Goal: Transaction & Acquisition: Download file/media

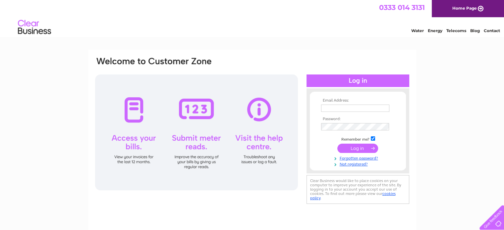
type input "thompson.rob@btinternet.com"
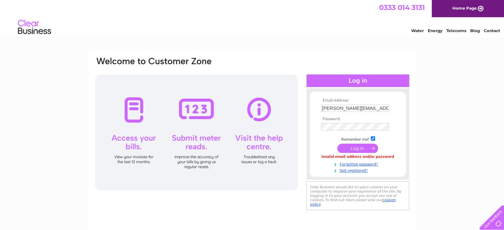
click at [351, 147] on input "submit" at bounding box center [357, 148] width 41 height 9
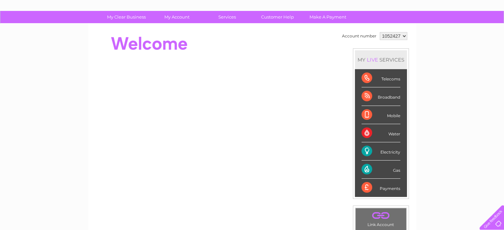
scroll to position [55, 0]
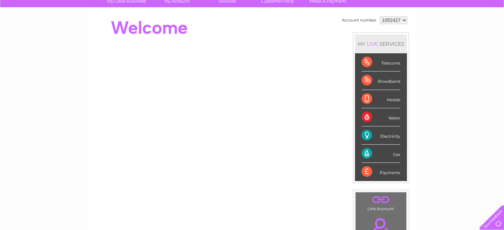
click at [376, 134] on div "Electricity" at bounding box center [381, 136] width 39 height 18
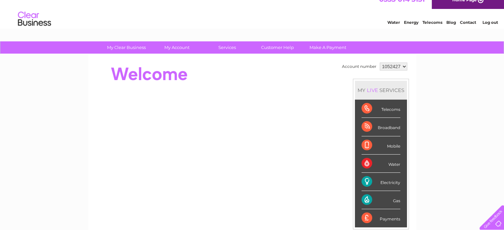
scroll to position [8, 0]
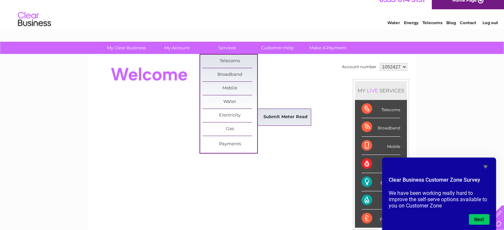
click at [293, 116] on link "Submit Meter Read" at bounding box center [285, 117] width 55 height 13
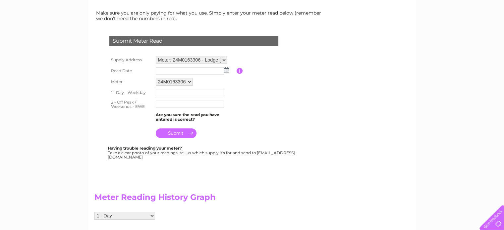
scroll to position [86, 0]
click at [226, 70] on img at bounding box center [226, 69] width 5 height 5
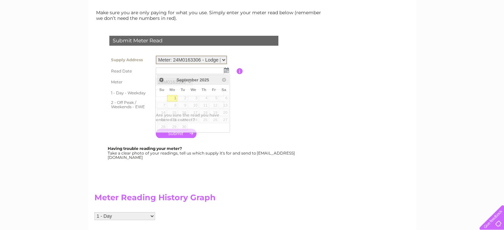
click at [225, 60] on select "Meter: 24M0163306 - Lodge Recreation Ground, John Ray Street, Braintree, CM7 9D…" at bounding box center [191, 60] width 71 height 9
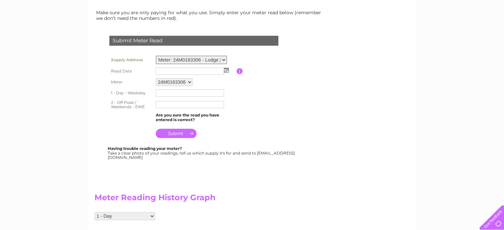
click at [225, 60] on select "Meter: 24M0163306 - Lodge Recreation Ground, John Ray Street, Braintree, CM7 9D…" at bounding box center [191, 60] width 71 height 9
select select "135847"
click at [156, 56] on select "Meter: 24M0163306 - Lodge Recreation Ground, John Ray Street, Braintree, CM7 9D…" at bounding box center [191, 60] width 71 height 9
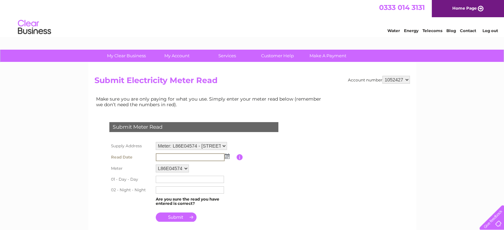
click at [199, 153] on input "text" at bounding box center [190, 157] width 69 height 8
click at [227, 155] on img at bounding box center [226, 155] width 5 height 5
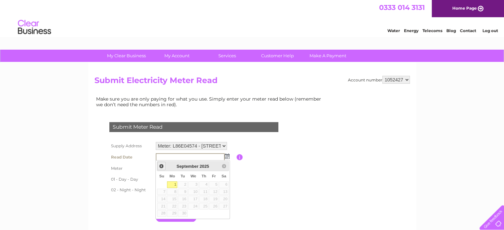
click at [160, 166] on span "Prev" at bounding box center [161, 166] width 5 height 5
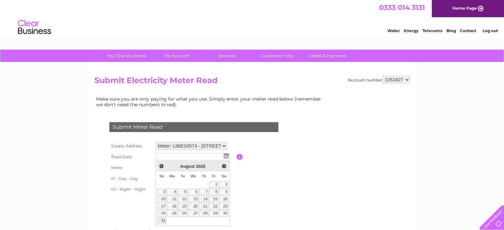
click at [164, 220] on link "31" at bounding box center [161, 221] width 9 height 7
type input "2025/08/31"
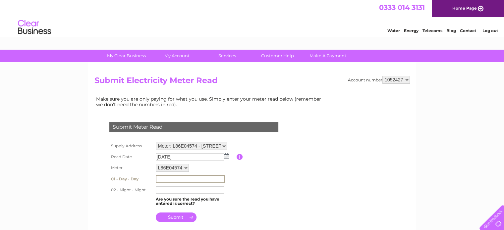
click at [186, 179] on input "text" at bounding box center [190, 179] width 69 height 8
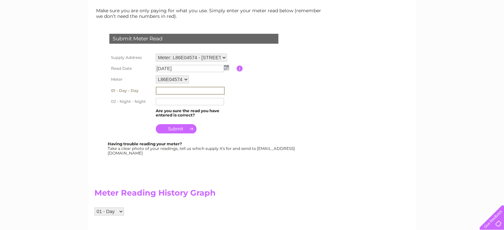
scroll to position [88, 0]
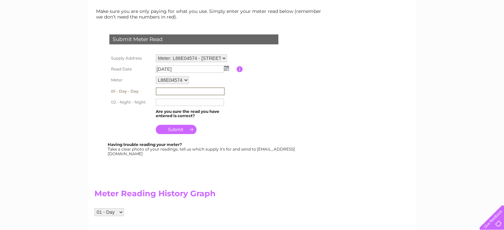
click at [178, 90] on input "text" at bounding box center [190, 91] width 69 height 8
type input "397286"
click at [179, 101] on input "text" at bounding box center [190, 102] width 68 height 7
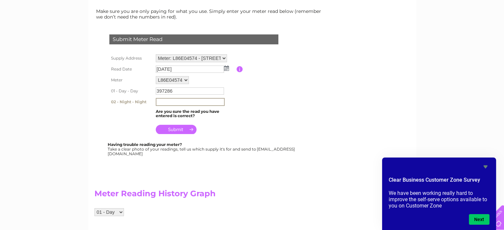
type input "175596"
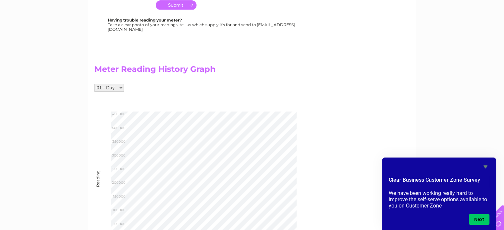
scroll to position [211, 0]
click at [120, 89] on select "01 - Day 02 - Night" at bounding box center [108, 88] width 29 height 8
select select "263938"
click at [94, 84] on select "01 - Day 02 - Night" at bounding box center [108, 88] width 29 height 8
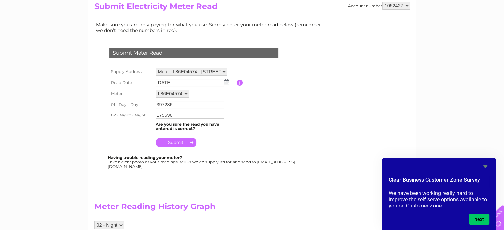
scroll to position [71, 0]
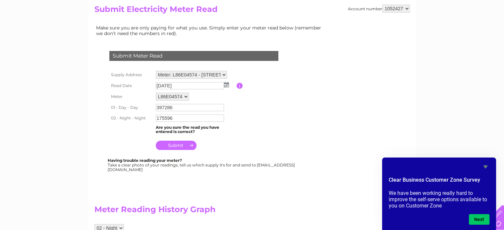
click at [176, 144] on input "submit" at bounding box center [176, 145] width 41 height 9
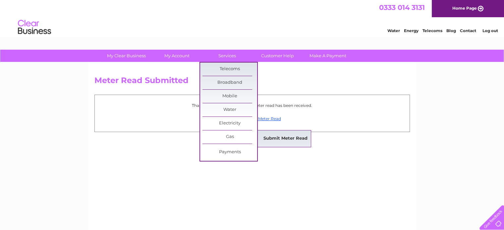
click at [288, 138] on link "Submit Meter Read" at bounding box center [285, 138] width 55 height 13
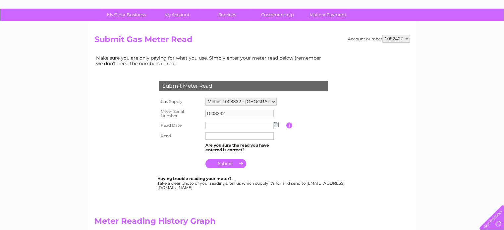
scroll to position [65, 0]
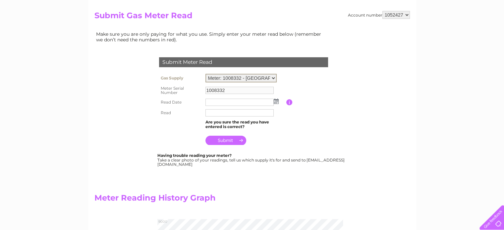
click at [272, 77] on select "Meter: 1008332 - Lodge Recreation Ground, John Ray Street, Braintree, CM7 9DZ M…" at bounding box center [240, 78] width 71 height 9
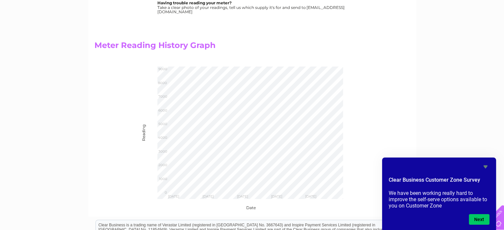
scroll to position [217, 0]
drag, startPoint x: 504, startPoint y: 103, endPoint x: 498, endPoint y: 61, distance: 43.1
click at [498, 61] on div "My Clear Business Login Details My Details My Preferences Link Account My Accou…" at bounding box center [252, 80] width 504 height 497
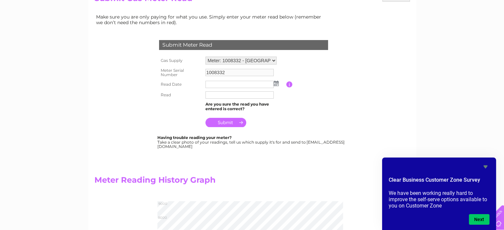
scroll to position [79, 0]
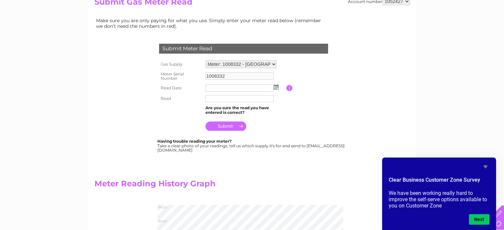
click at [276, 64] on select "Meter: 1008332 - Lodge Recreation Ground, John Ray Street, Braintree, CM7 9DZ M…" at bounding box center [240, 64] width 71 height 8
click at [205, 60] on select "Meter: 1008332 - Lodge Recreation Ground, John Ray Street, Braintree, CM7 9DZ M…" at bounding box center [240, 64] width 71 height 9
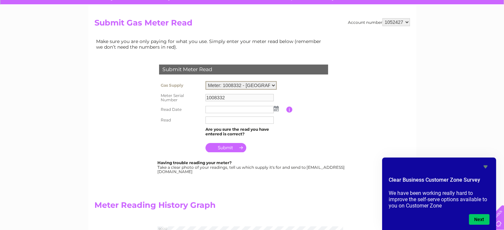
scroll to position [57, 0]
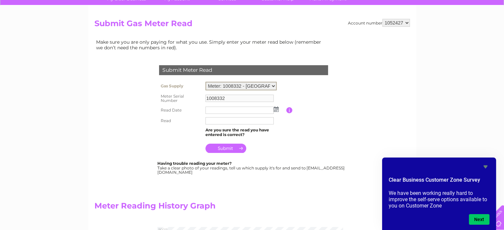
click at [274, 85] on select "Meter: 1008332 - Lodge Recreation Ground, John Ray Street, Braintree, CM7 9DZ M…" at bounding box center [240, 86] width 71 height 9
select select "36074"
click at [205, 82] on select "Meter: 1008332 - Lodge Recreation Ground, John Ray Street, Braintree, CM7 9DZ M…" at bounding box center [240, 86] width 71 height 9
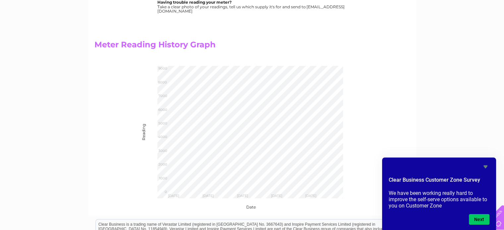
scroll to position [220, 0]
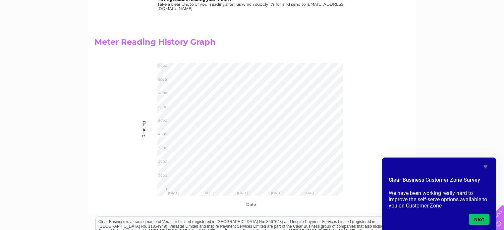
click at [251, 206] on div "Date" at bounding box center [234, 201] width 186 height 11
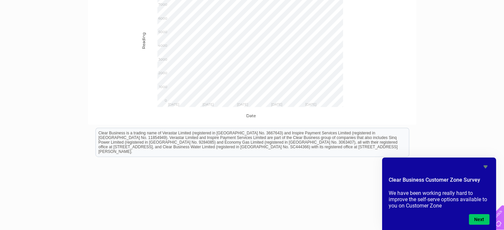
scroll to position [322, 0]
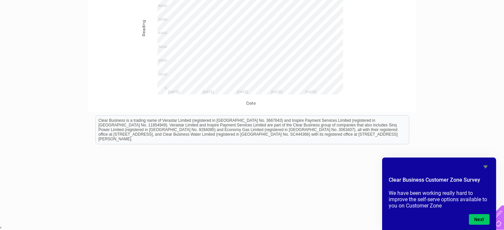
click at [486, 167] on icon "Hide survey" at bounding box center [485, 167] width 4 height 3
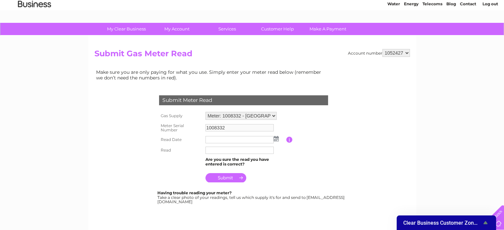
scroll to position [0, 0]
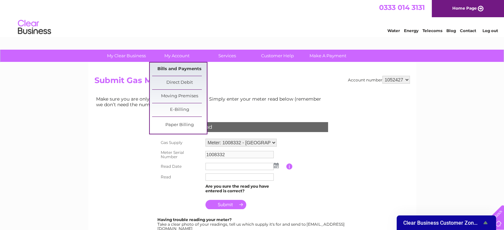
click at [166, 66] on link "Bills and Payments" at bounding box center [179, 69] width 55 height 13
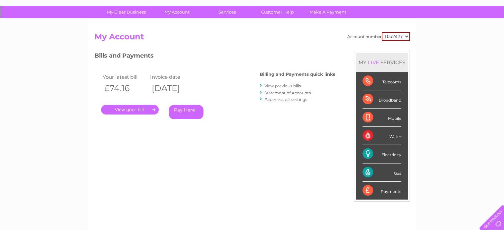
scroll to position [34, 0]
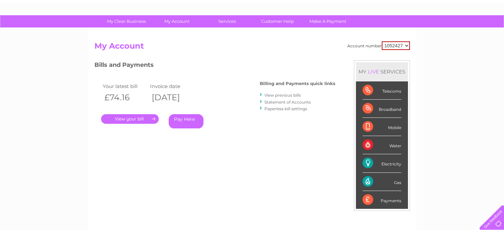
click at [152, 118] on link "." at bounding box center [130, 119] width 58 height 10
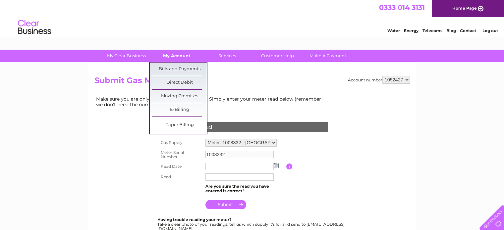
click at [176, 54] on link "My Account" at bounding box center [176, 56] width 55 height 12
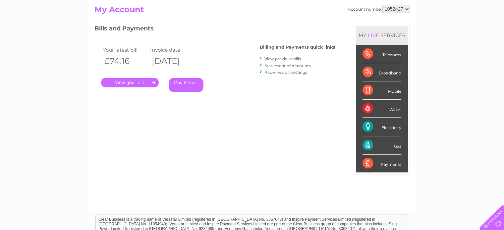
scroll to position [73, 0]
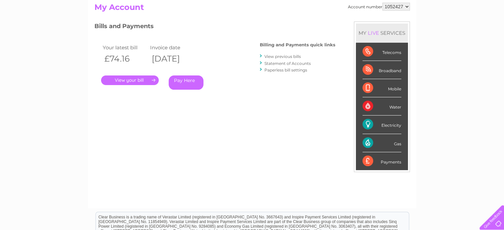
click at [365, 140] on div "Gas" at bounding box center [382, 143] width 39 height 18
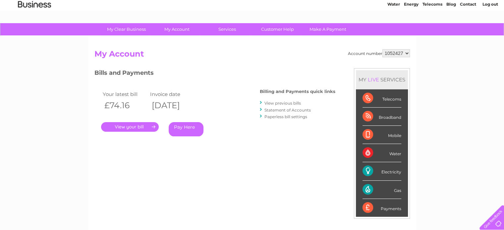
scroll to position [21, 0]
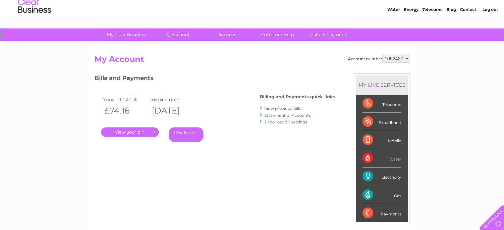
click at [136, 133] on link "." at bounding box center [130, 133] width 58 height 10
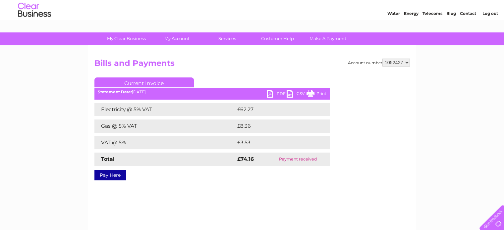
scroll to position [17, 0]
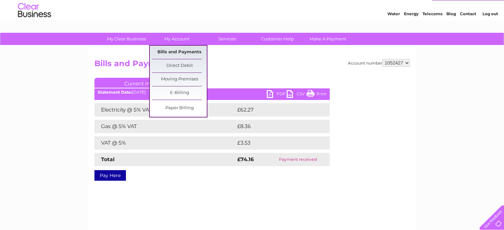
click at [173, 54] on link "Bills and Payments" at bounding box center [179, 52] width 55 height 13
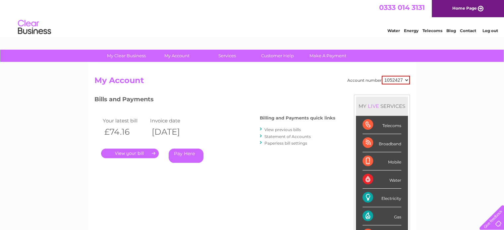
click at [196, 131] on th "[DATE]" at bounding box center [172, 132] width 48 height 14
click at [124, 120] on td "Your latest bill" at bounding box center [125, 120] width 48 height 9
click at [196, 131] on th "[DATE]" at bounding box center [172, 132] width 48 height 14
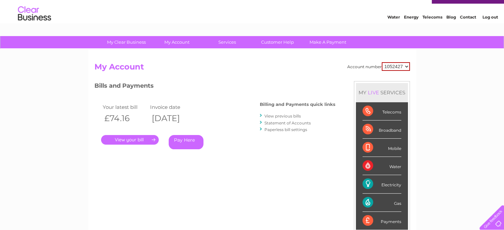
scroll to position [13, 0]
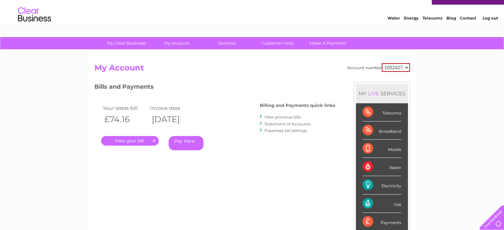
click at [274, 117] on link "View previous bills" at bounding box center [282, 117] width 36 height 5
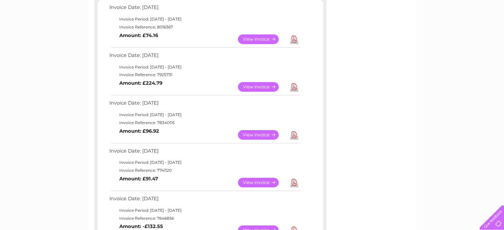
scroll to position [123, 0]
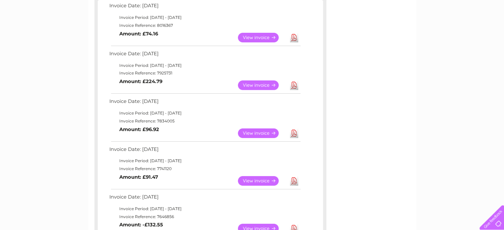
click at [255, 84] on link "View" at bounding box center [262, 86] width 49 height 10
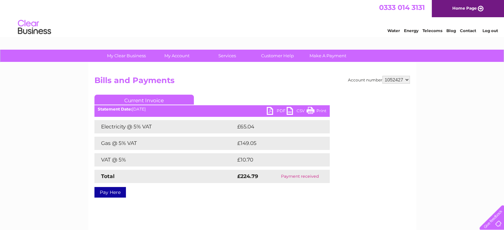
click at [247, 144] on td "£149.05" at bounding box center [277, 143] width 82 height 13
click at [241, 143] on td "£149.05" at bounding box center [277, 143] width 82 height 13
click at [122, 141] on td "Gas @ 5% VAT" at bounding box center [164, 143] width 141 height 13
click at [273, 111] on link "PDF" at bounding box center [277, 112] width 20 height 10
click at [270, 111] on link "PDF" at bounding box center [277, 112] width 20 height 10
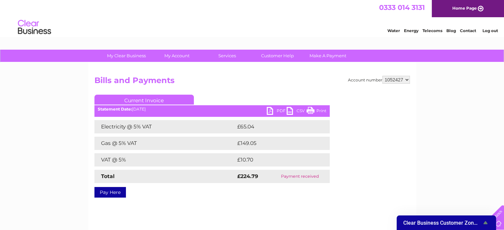
click at [277, 109] on link "PDF" at bounding box center [277, 112] width 20 height 10
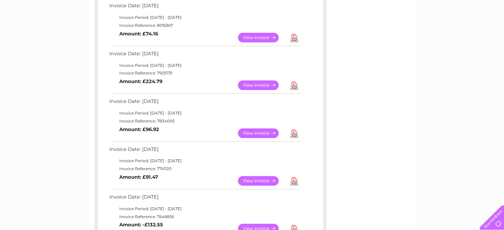
drag, startPoint x: 504, startPoint y: 79, endPoint x: 501, endPoint y: 59, distance: 20.1
click at [501, 59] on div "My Clear Business Login Details My Details My Preferences Link Account My Accou…" at bounding box center [252, 228] width 504 height 602
click at [295, 37] on link "Download" at bounding box center [294, 38] width 8 height 10
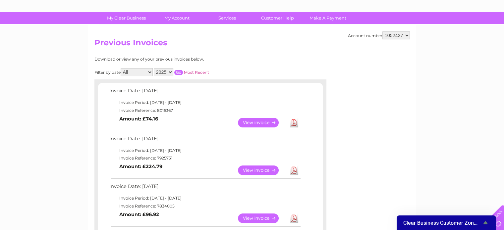
scroll to position [34, 0]
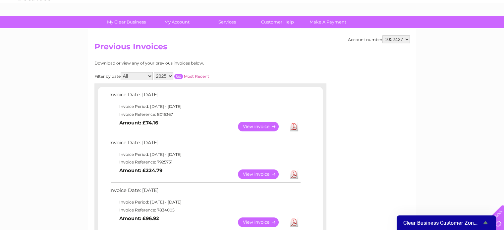
click at [172, 75] on select "2025 2024 2023 2022" at bounding box center [164, 76] width 20 height 8
click at [154, 72] on select "2025 2024 2023 2022" at bounding box center [164, 76] width 20 height 8
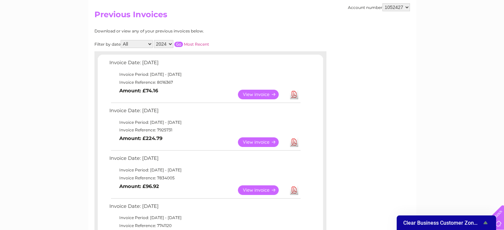
scroll to position [48, 0]
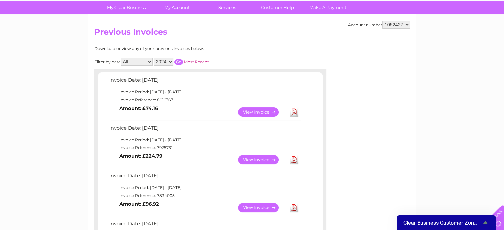
click at [178, 60] on input "button" at bounding box center [178, 61] width 9 height 5
drag, startPoint x: 178, startPoint y: 60, endPoint x: 362, endPoint y: 43, distance: 184.0
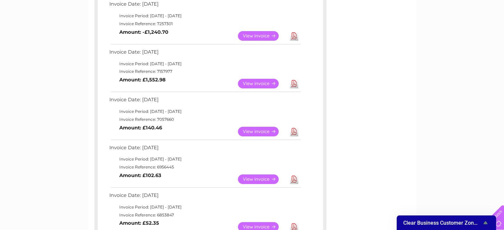
scroll to position [98, 0]
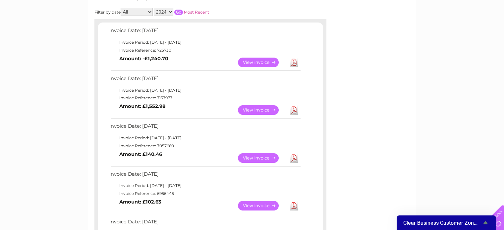
click at [293, 61] on link "Download" at bounding box center [294, 63] width 8 height 10
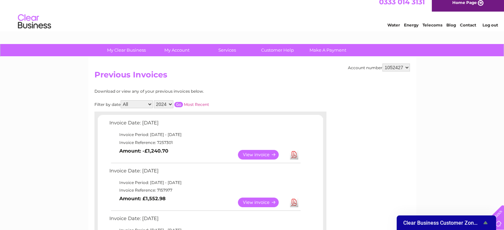
scroll to position [0, 0]
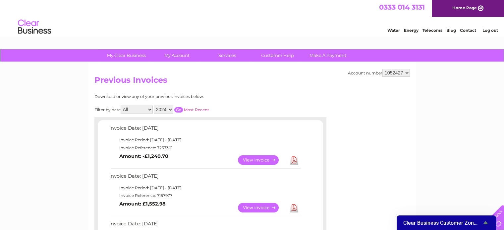
click at [169, 109] on select "2025 2024 2023 2022" at bounding box center [164, 110] width 20 height 8
click at [154, 106] on select "2025 2024 2023 2022" at bounding box center [164, 110] width 20 height 8
click at [179, 108] on input "button" at bounding box center [178, 109] width 9 height 5
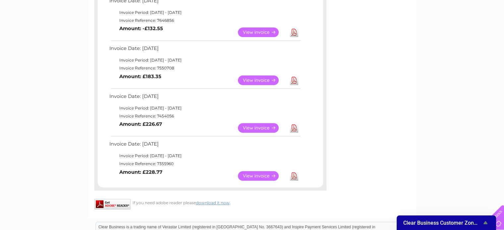
scroll to position [356, 0]
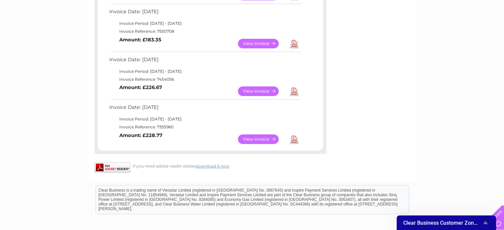
click at [294, 138] on link "Download" at bounding box center [294, 140] width 8 height 10
click at [292, 90] on link "Download" at bounding box center [294, 91] width 8 height 10
click at [292, 43] on link "Download" at bounding box center [294, 44] width 8 height 10
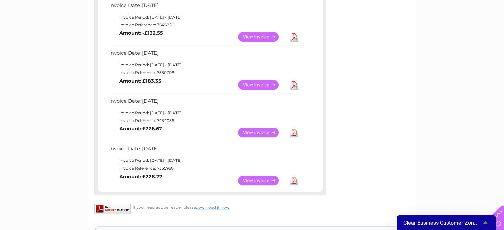
scroll to position [312, 0]
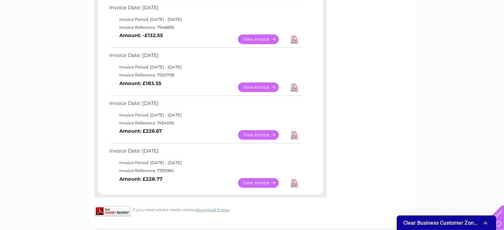
drag, startPoint x: 156, startPoint y: 26, endPoint x: 173, endPoint y: 28, distance: 16.4
click at [173, 28] on td "Invoice Reference: 7646856" at bounding box center [205, 28] width 194 height 8
copy td "7646856"
click at [294, 39] on link "Download" at bounding box center [294, 39] width 8 height 10
click at [198, 32] on td "View Download Amount: -£132.55" at bounding box center [205, 39] width 194 height 16
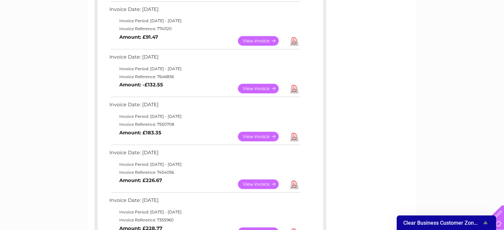
scroll to position [265, 0]
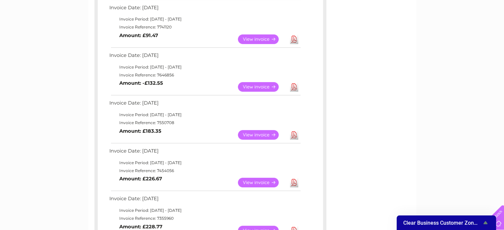
drag, startPoint x: 156, startPoint y: 26, endPoint x: 170, endPoint y: 27, distance: 13.3
click at [170, 27] on td "Invoice Reference: 7741120" at bounding box center [205, 27] width 194 height 8
copy td "7741120"
click at [293, 40] on link "Download" at bounding box center [294, 39] width 8 height 10
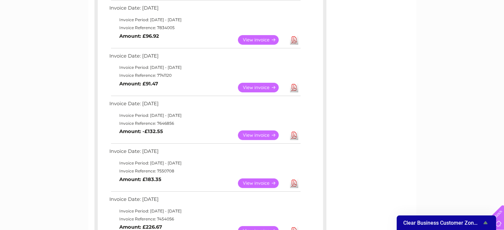
scroll to position [213, 0]
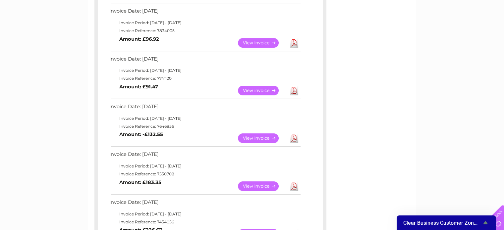
drag, startPoint x: 156, startPoint y: 29, endPoint x: 174, endPoint y: 30, distance: 17.9
click at [174, 30] on td "Invoice Reference: 7834005" at bounding box center [205, 31] width 194 height 8
copy td "7834005"
click at [294, 41] on link "Download" at bounding box center [294, 43] width 8 height 10
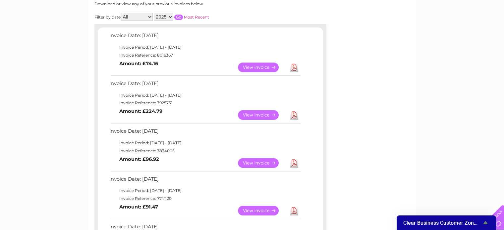
scroll to position [82, 0]
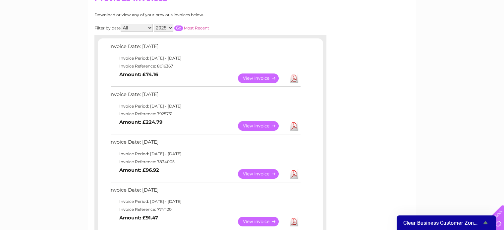
click at [170, 28] on select "2025 2024 2023 2022" at bounding box center [164, 28] width 20 height 8
select select "2024"
click at [154, 24] on select "2025 2024 2023 2022" at bounding box center [164, 28] width 20 height 8
click at [179, 28] on input "button" at bounding box center [178, 28] width 9 height 5
